Goal: Information Seeking & Learning: Learn about a topic

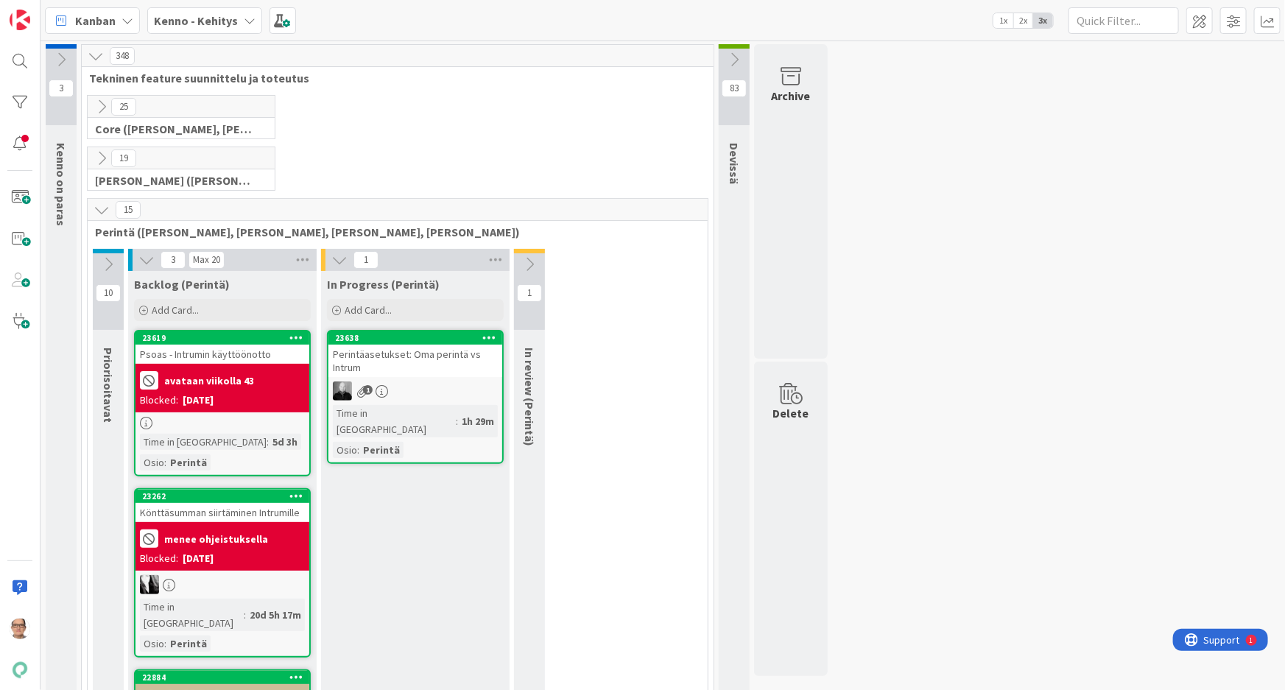
scroll to position [200, 0]
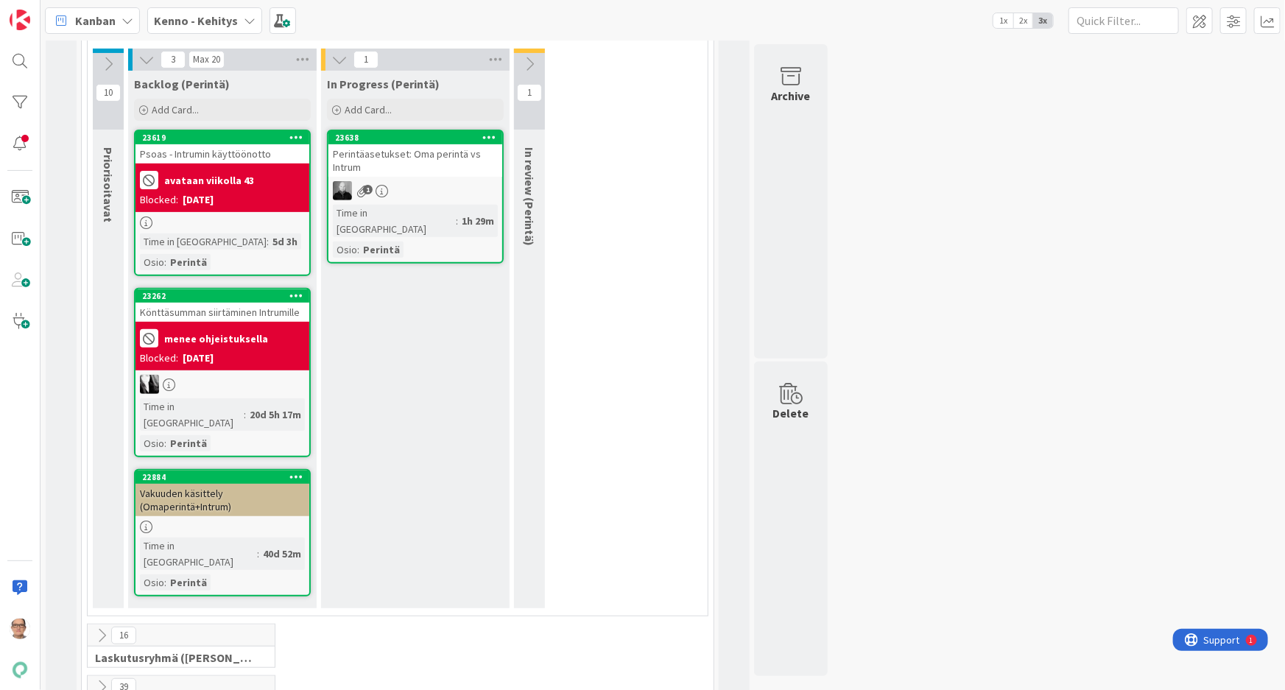
click at [214, 364] on div "[DATE]" at bounding box center [198, 357] width 31 height 15
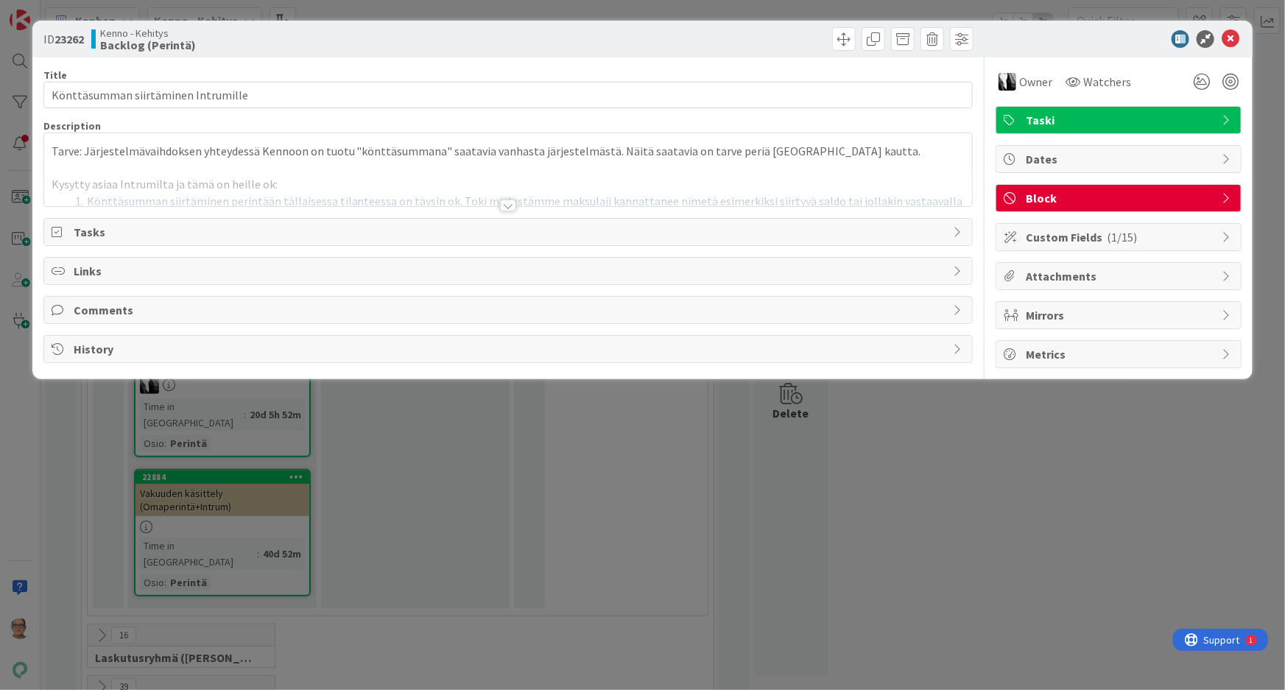
click at [508, 206] on div at bounding box center [508, 206] width 16 height 12
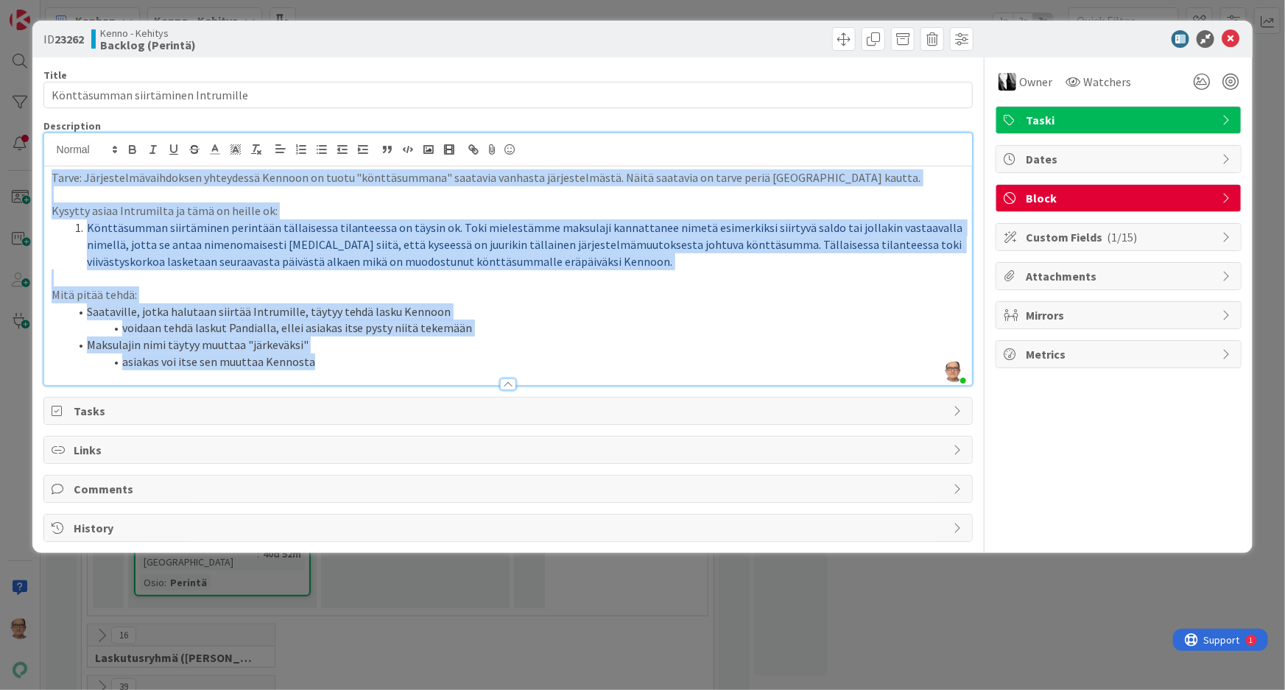
drag, startPoint x: 347, startPoint y: 361, endPoint x: 30, endPoint y: 176, distance: 366.6
click at [30, 176] on div "ID 23262 Kenno - Kehitys Backlog (Perintä) Title 35 / 128 Könttäsumman siirtämi…" at bounding box center [642, 345] width 1285 height 690
copy div "Tarve: Järjestelmävaihdoksen yhteydessä Kennoon on tuotu "könttäsummana" saatav…"
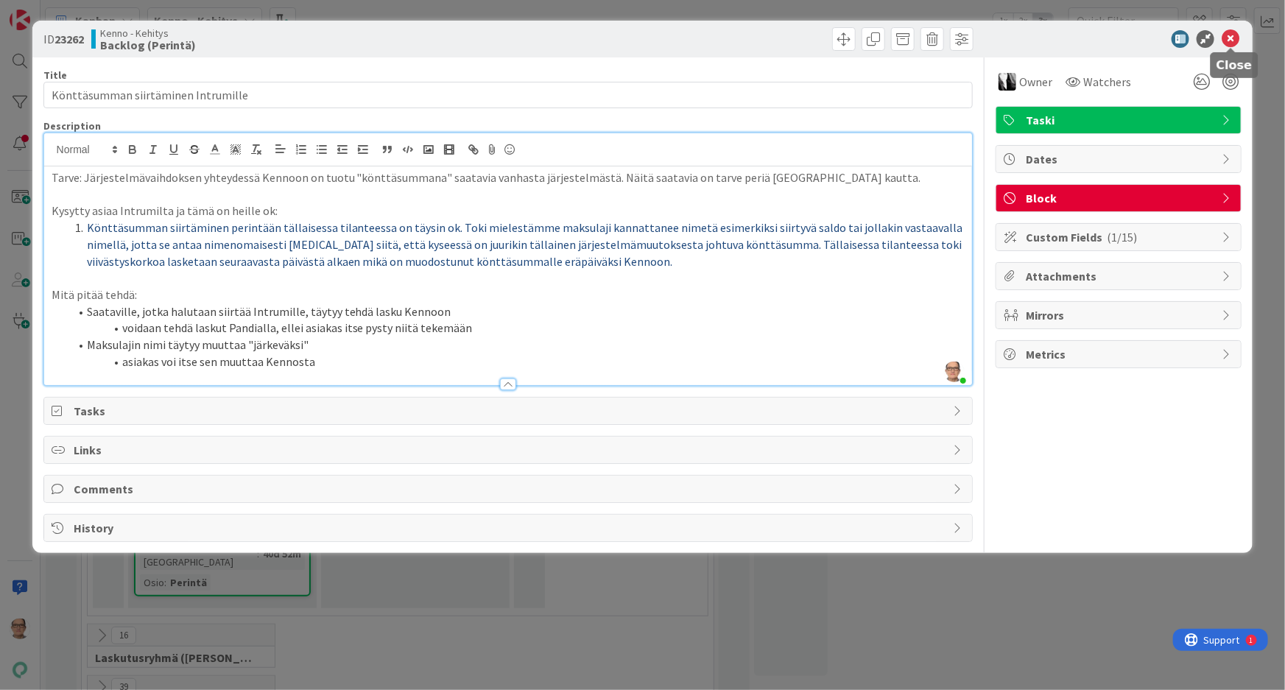
click at [1228, 38] on icon at bounding box center [1230, 39] width 18 height 18
